Goal: Communication & Community: Connect with others

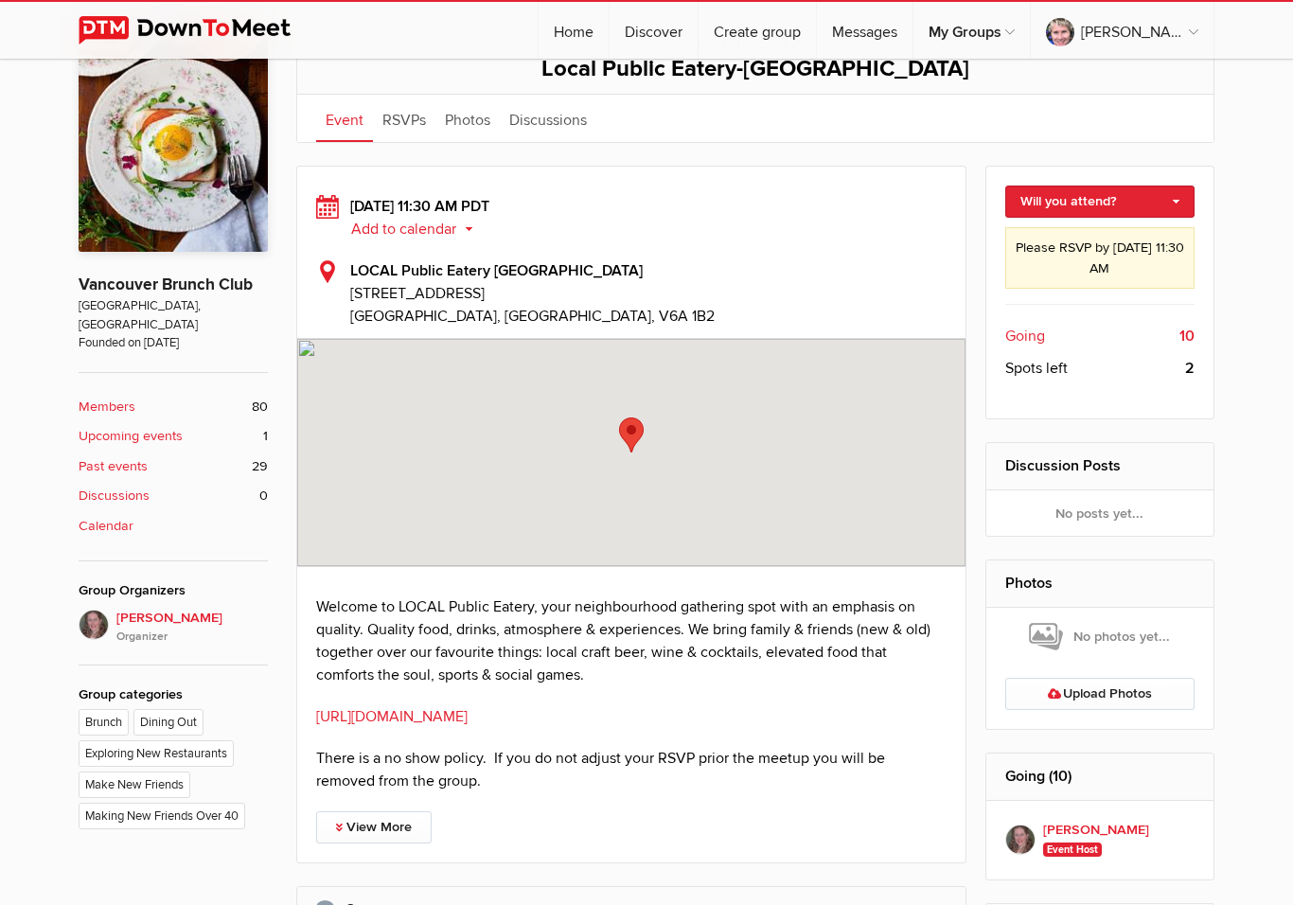
scroll to position [429, 0]
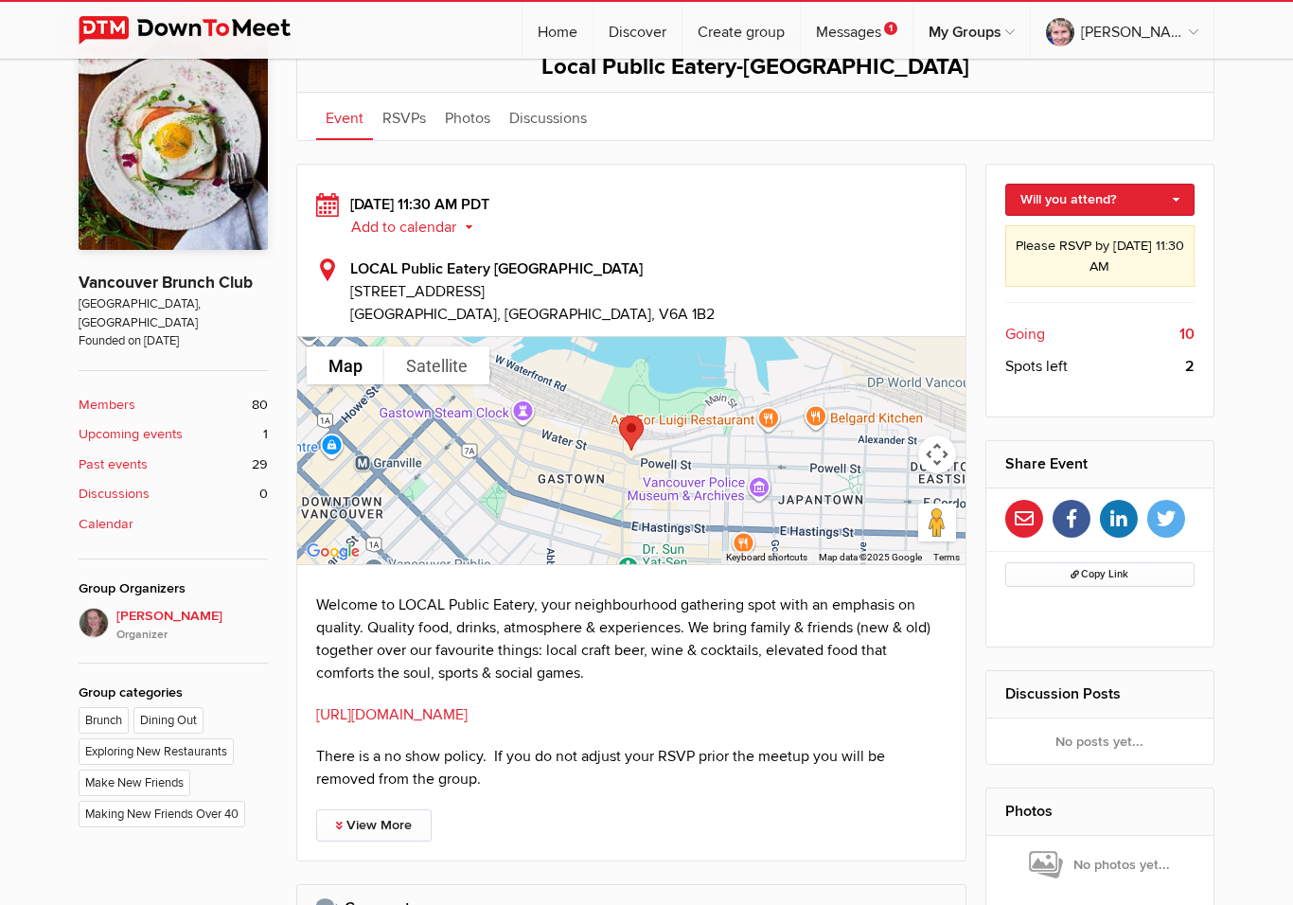
click at [468, 705] on link "[URL][DOMAIN_NAME]" at bounding box center [391, 714] width 151 height 19
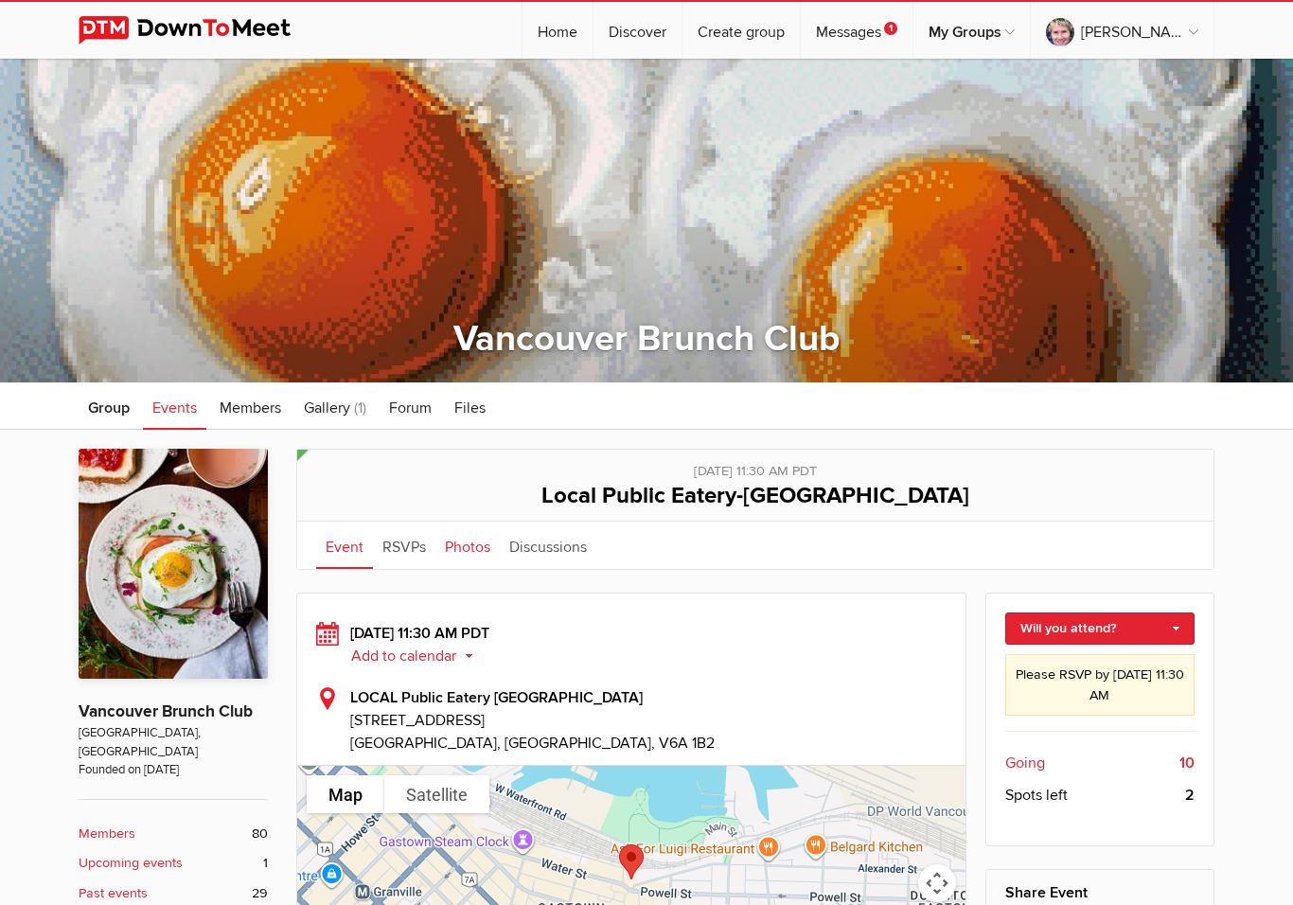
click at [484, 556] on link "Photos" at bounding box center [467, 545] width 64 height 47
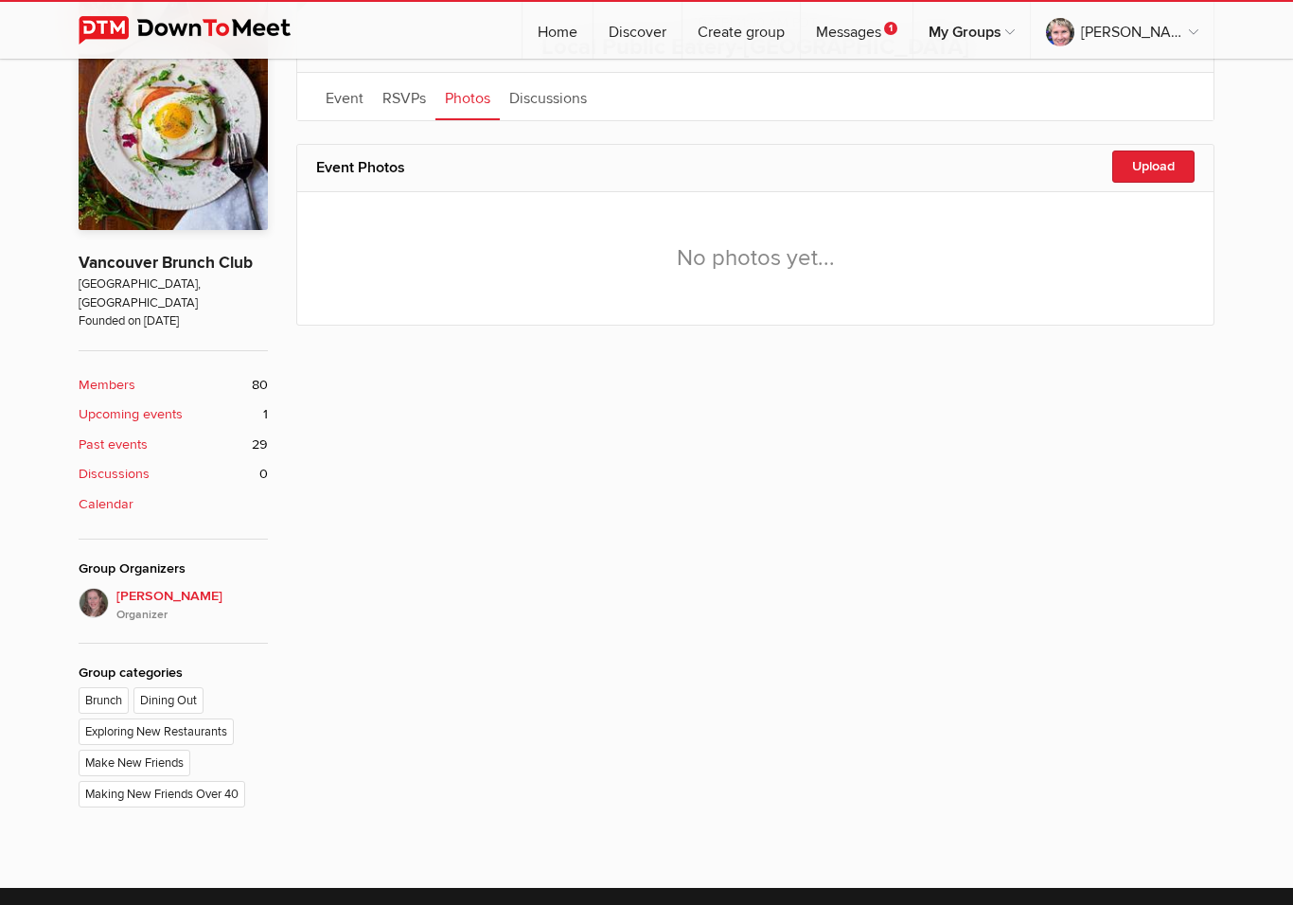
scroll to position [387, 0]
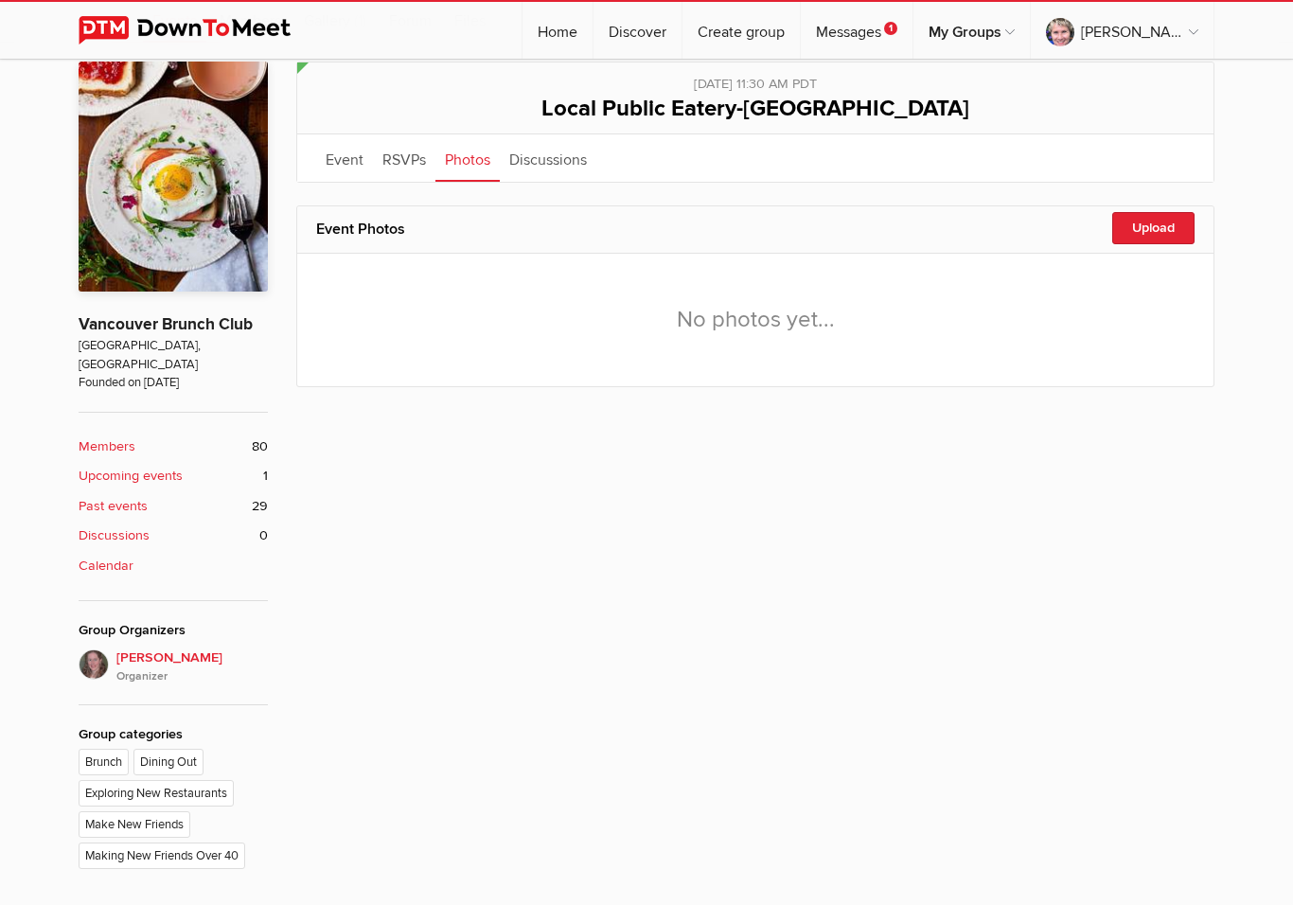
click at [157, 466] on b "Upcoming events" at bounding box center [131, 476] width 104 height 21
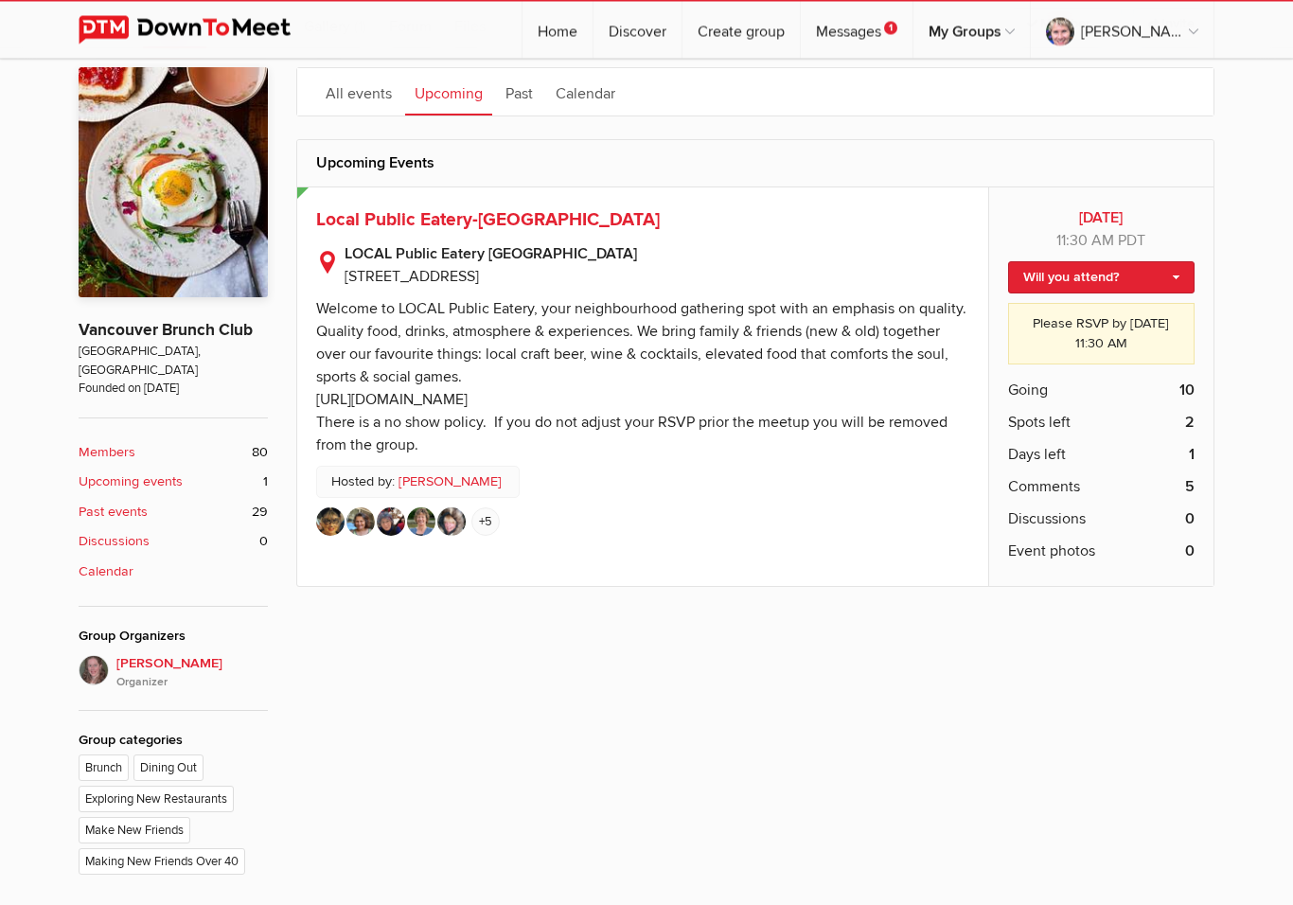
scroll to position [431, 0]
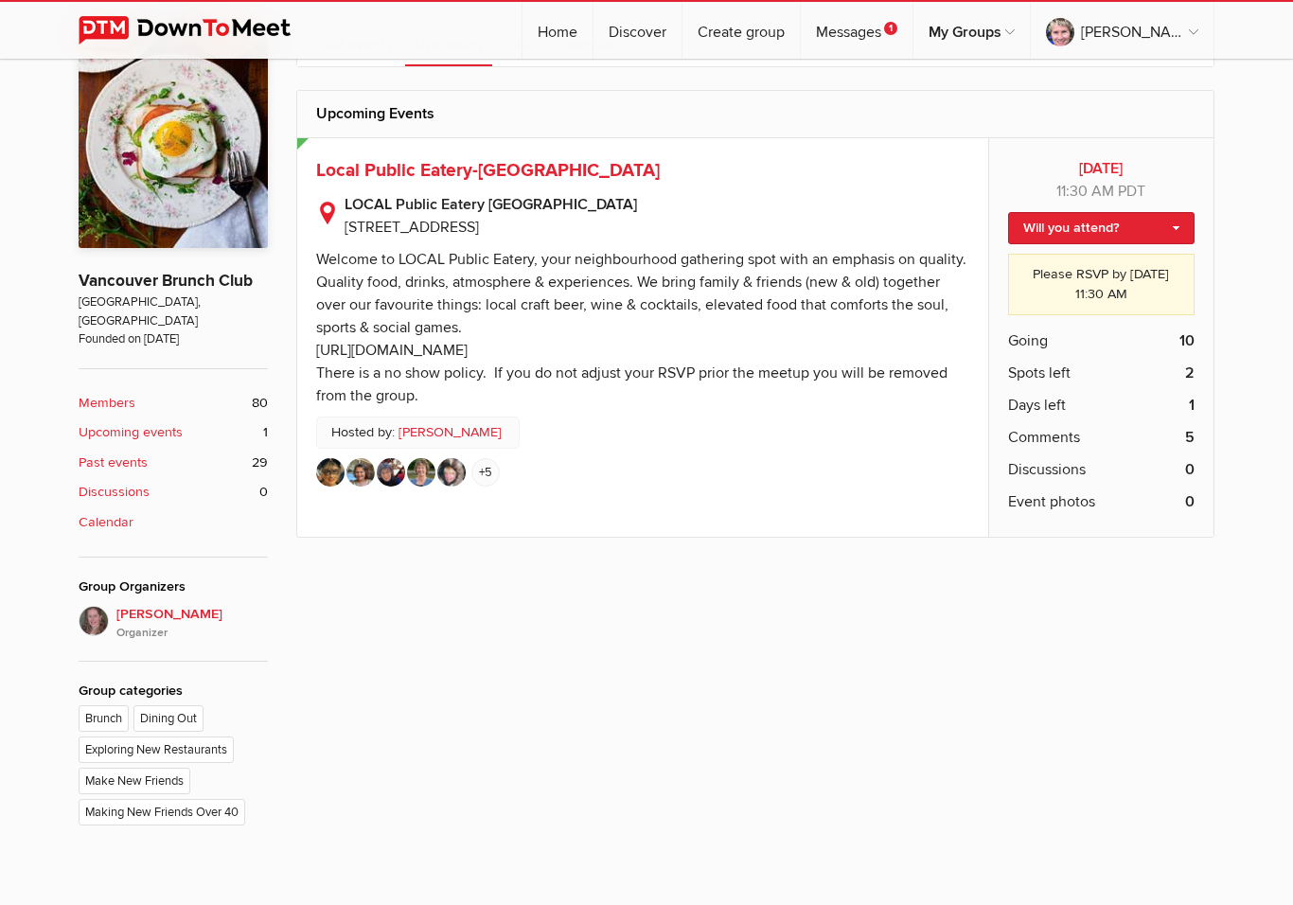
click at [383, 469] on img at bounding box center [391, 472] width 28 height 28
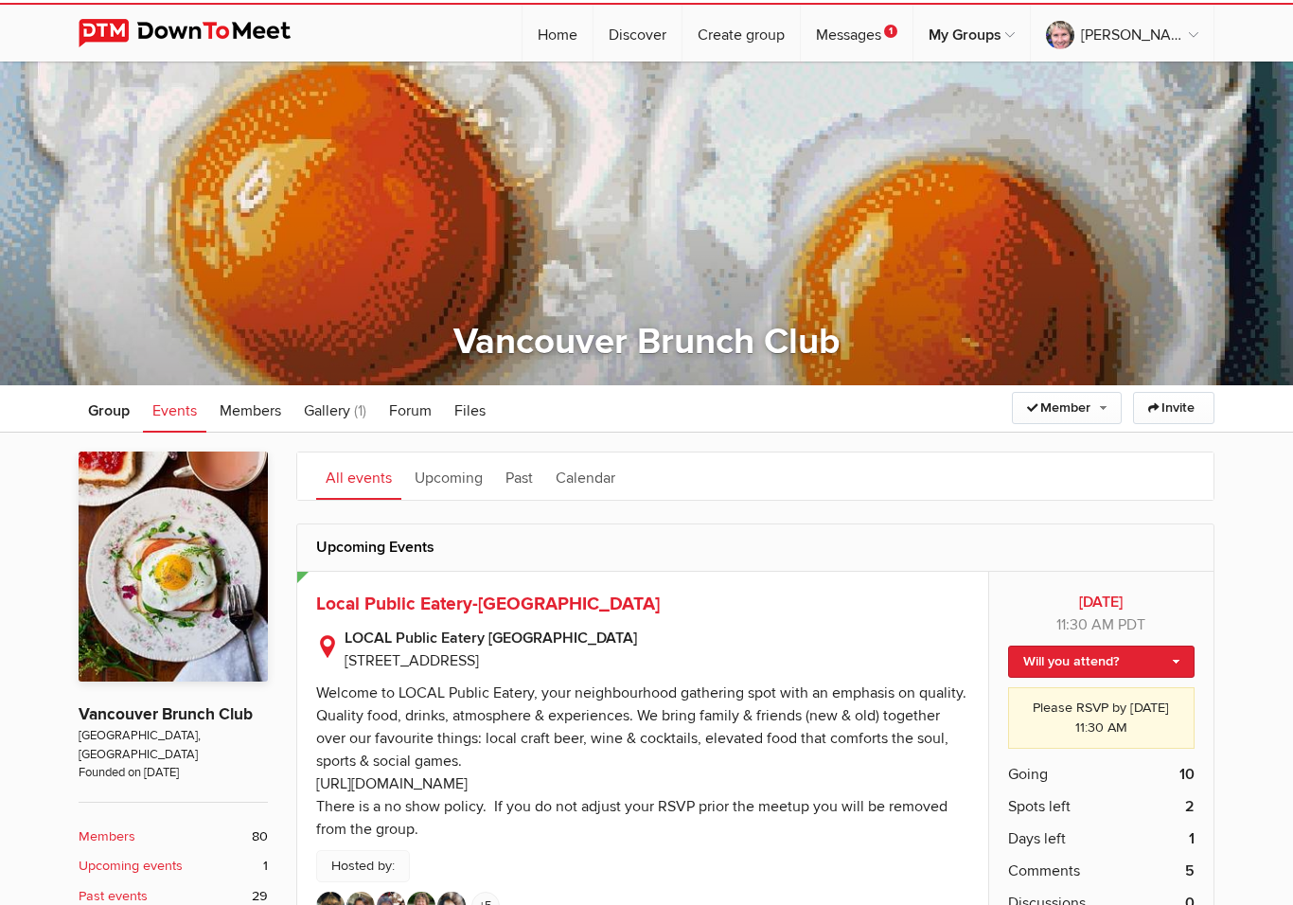
scroll to position [454, 0]
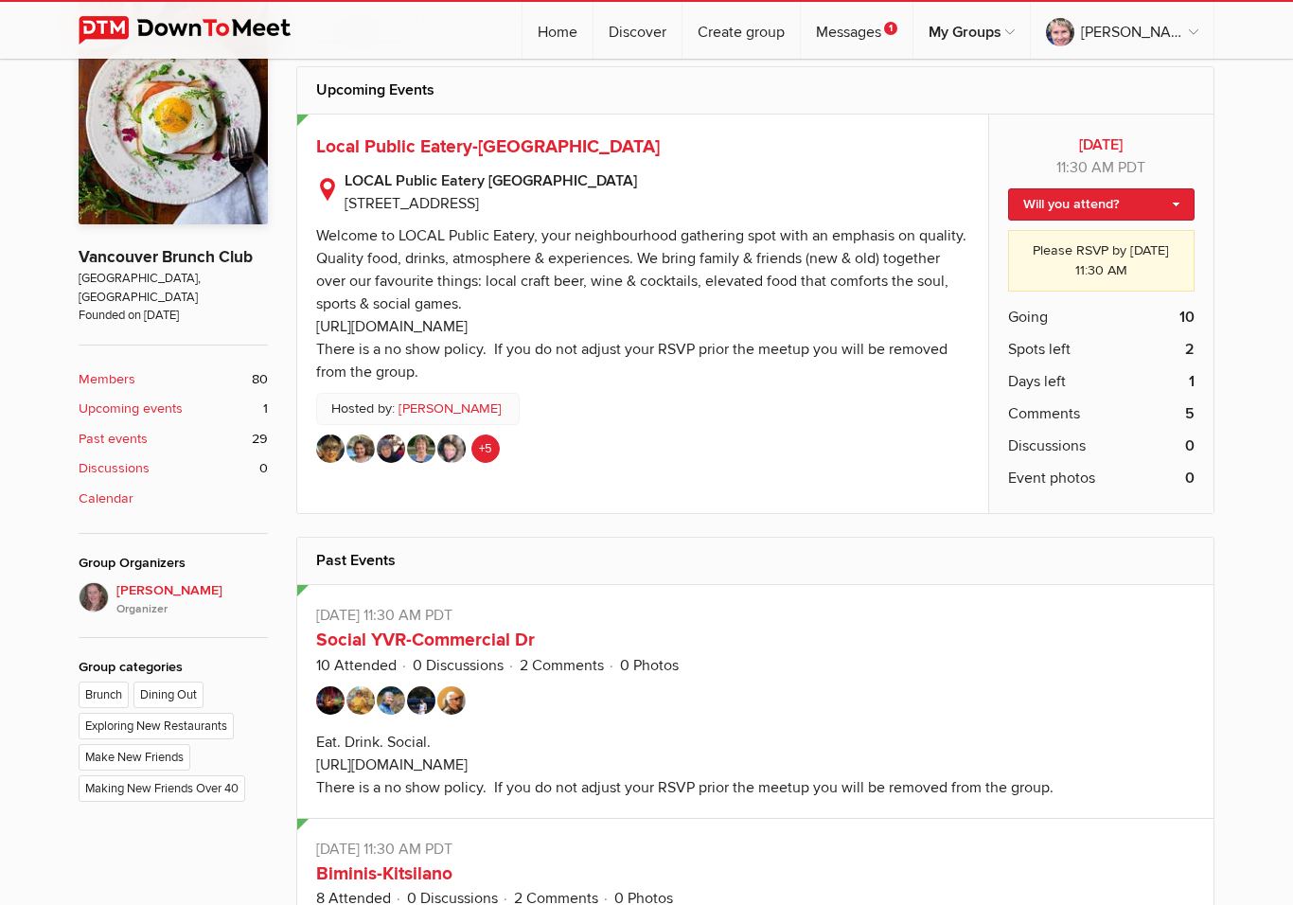
click at [488, 445] on link "+5" at bounding box center [485, 449] width 28 height 28
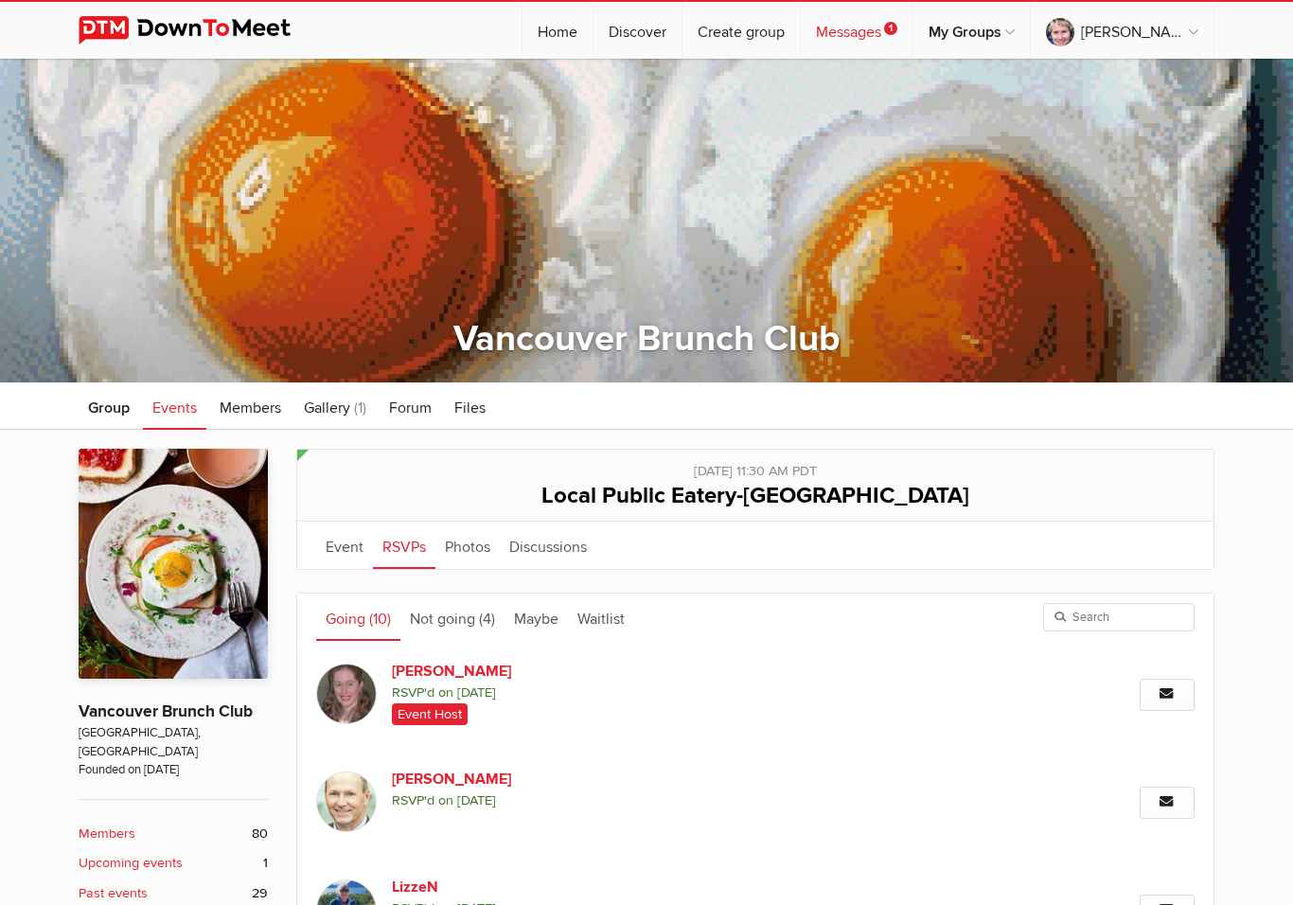
click at [901, 35] on link "Messages 1" at bounding box center [857, 30] width 112 height 57
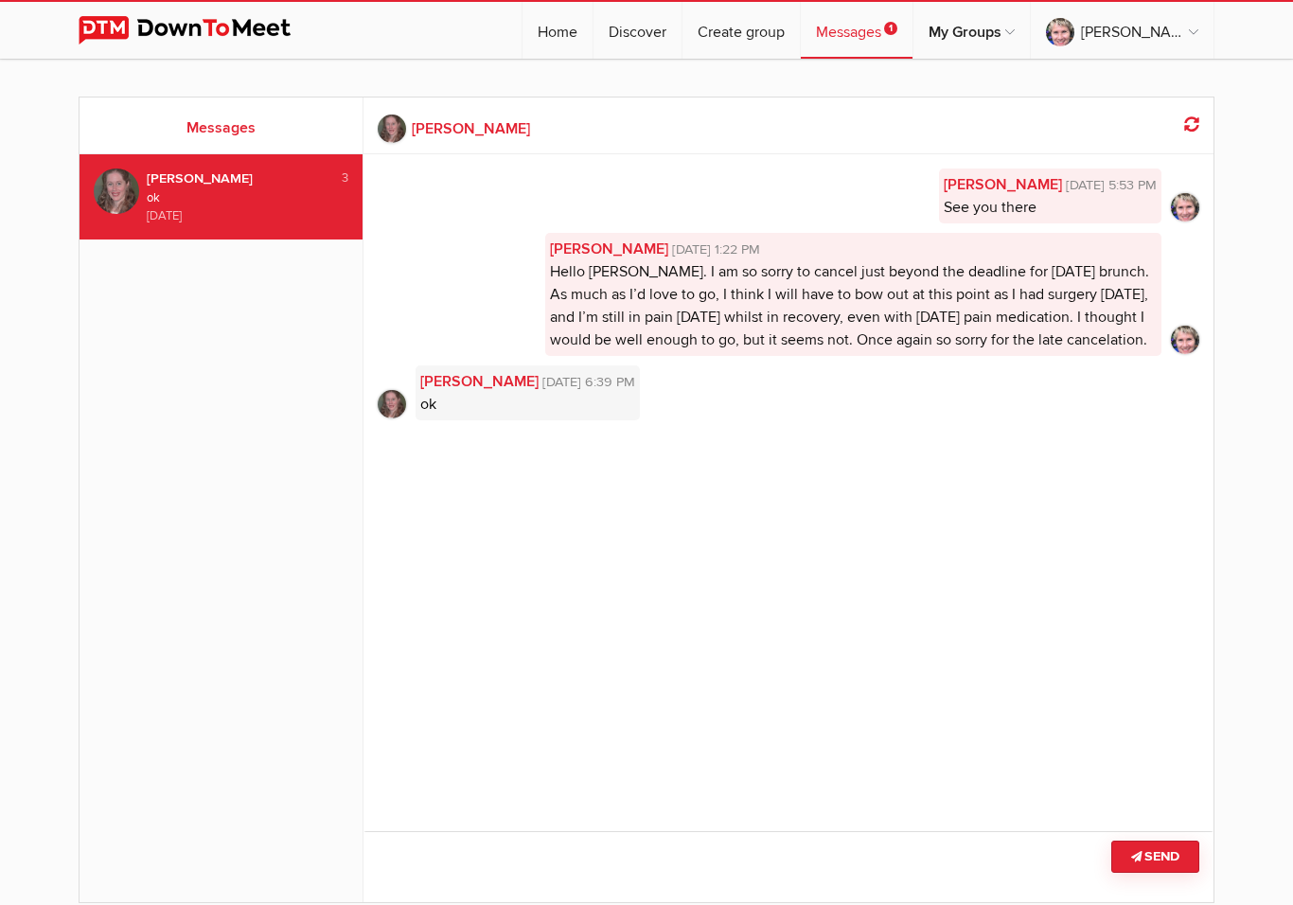
click at [559, 393] on span "Aug 30, 2025, 6:39 PM" at bounding box center [587, 382] width 97 height 21
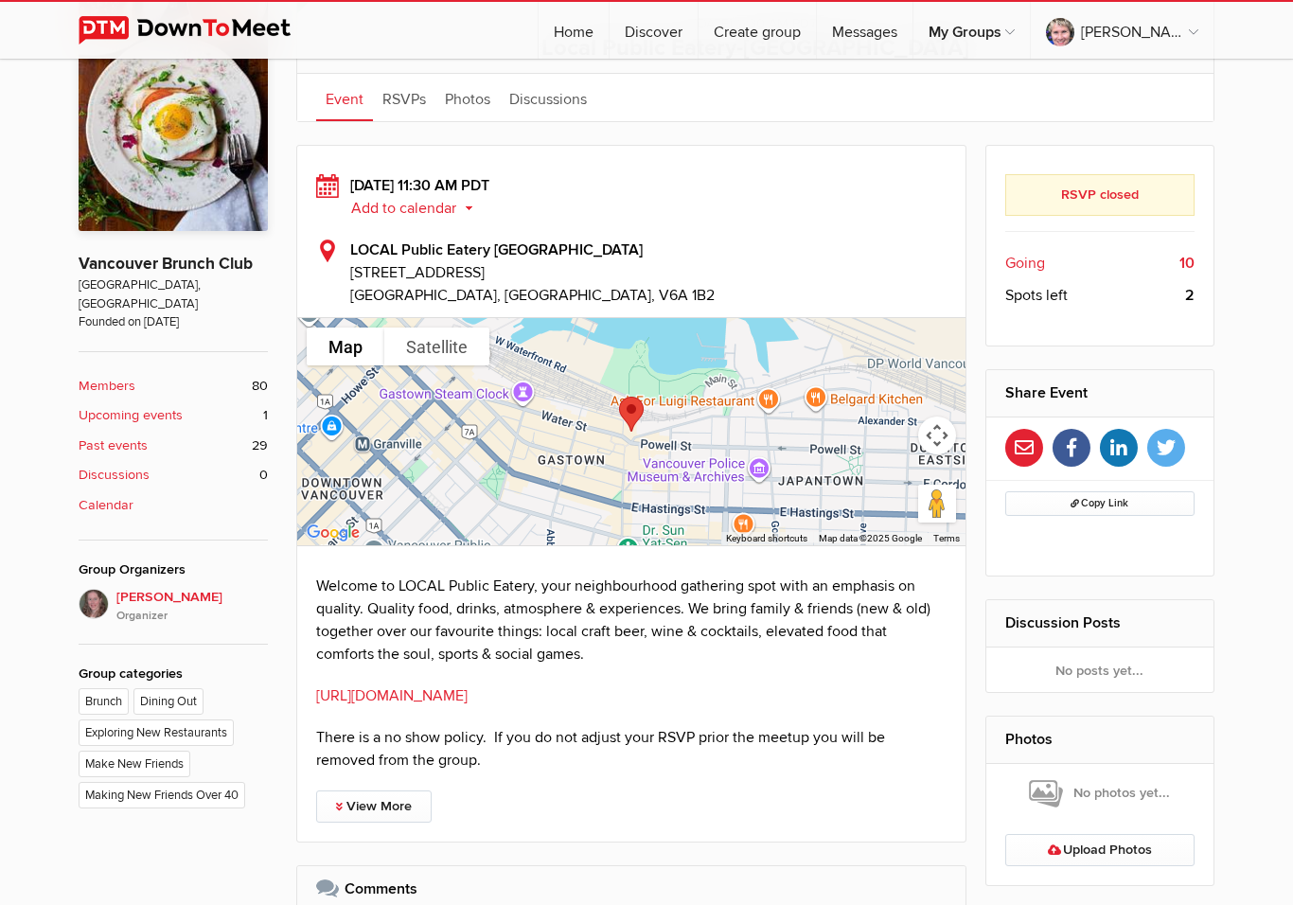
scroll to position [455, 0]
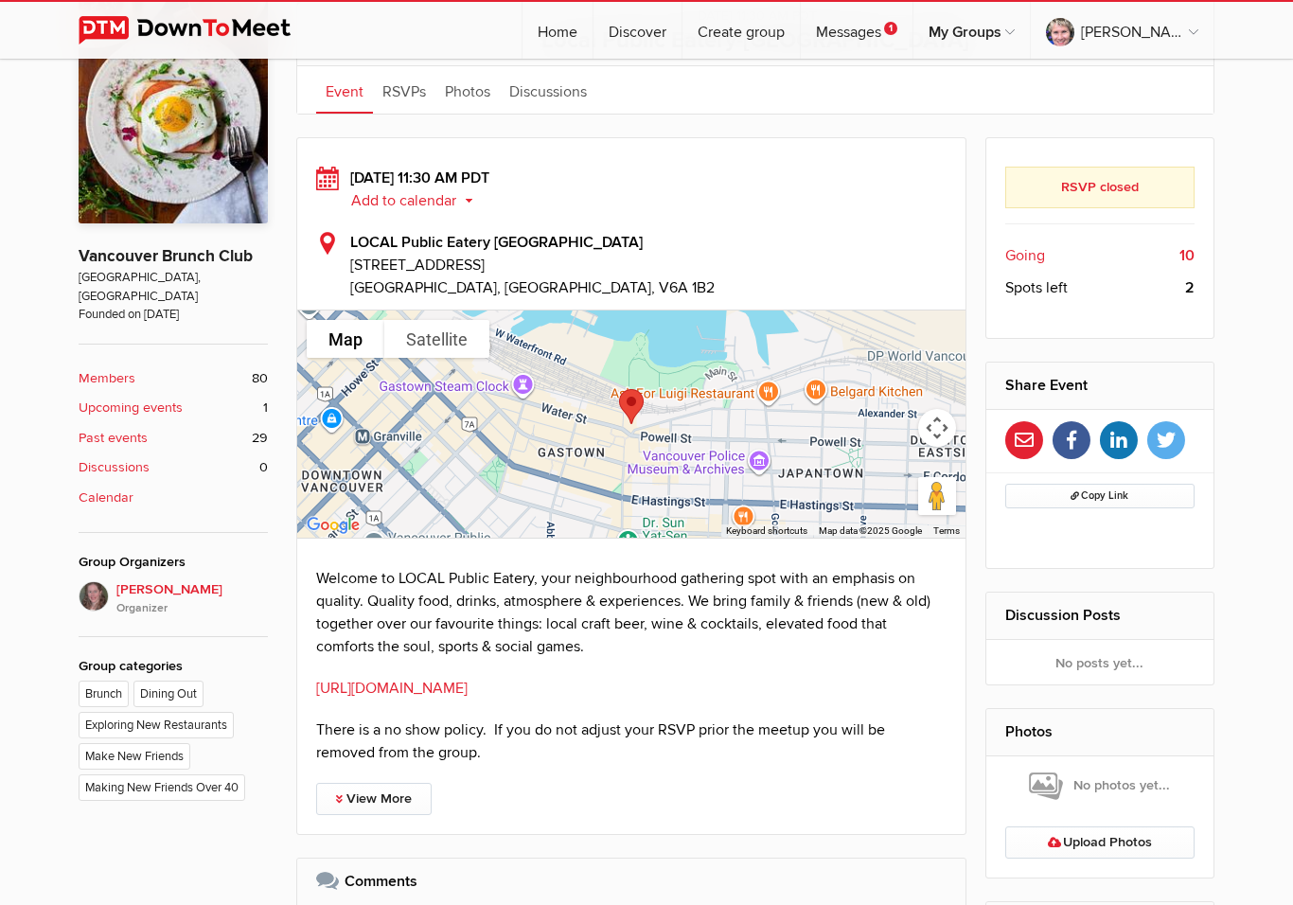
click at [468, 693] on link "[URL][DOMAIN_NAME]" at bounding box center [391, 688] width 151 height 19
